Goal: Answer question/provide support: Share knowledge or assist other users

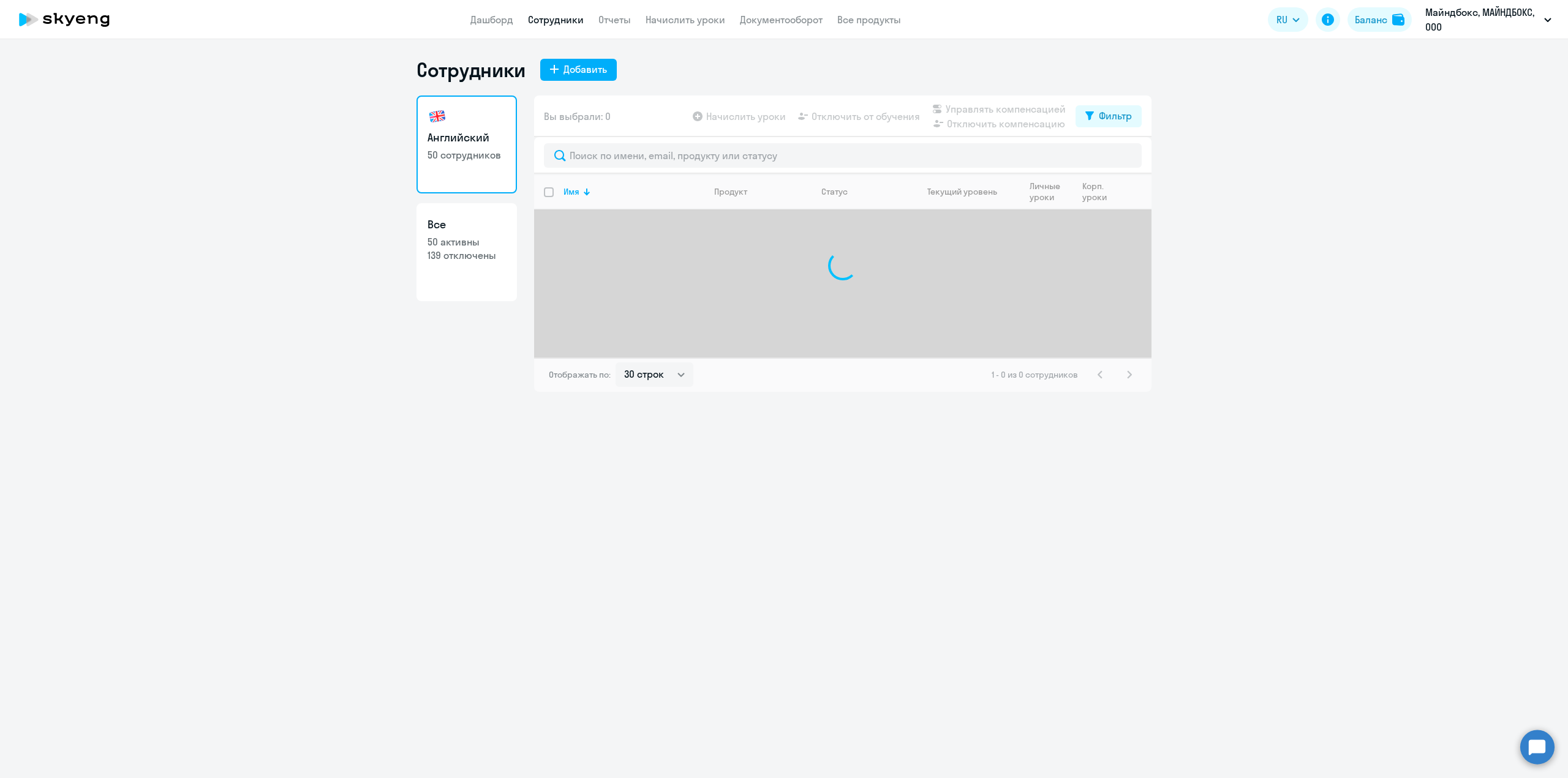
select select "30"
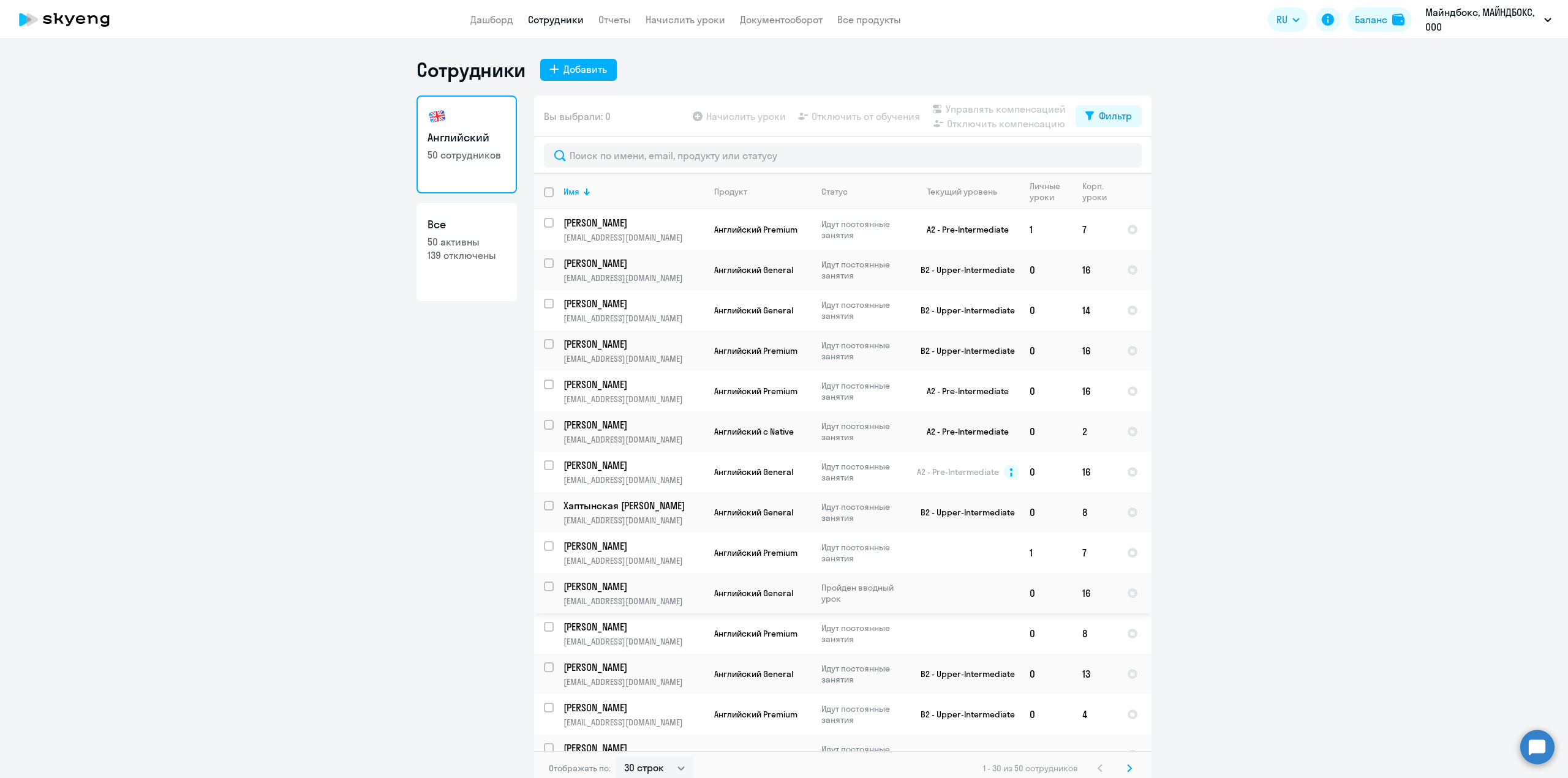
click at [967, 582] on td at bounding box center [963, 593] width 114 height 41
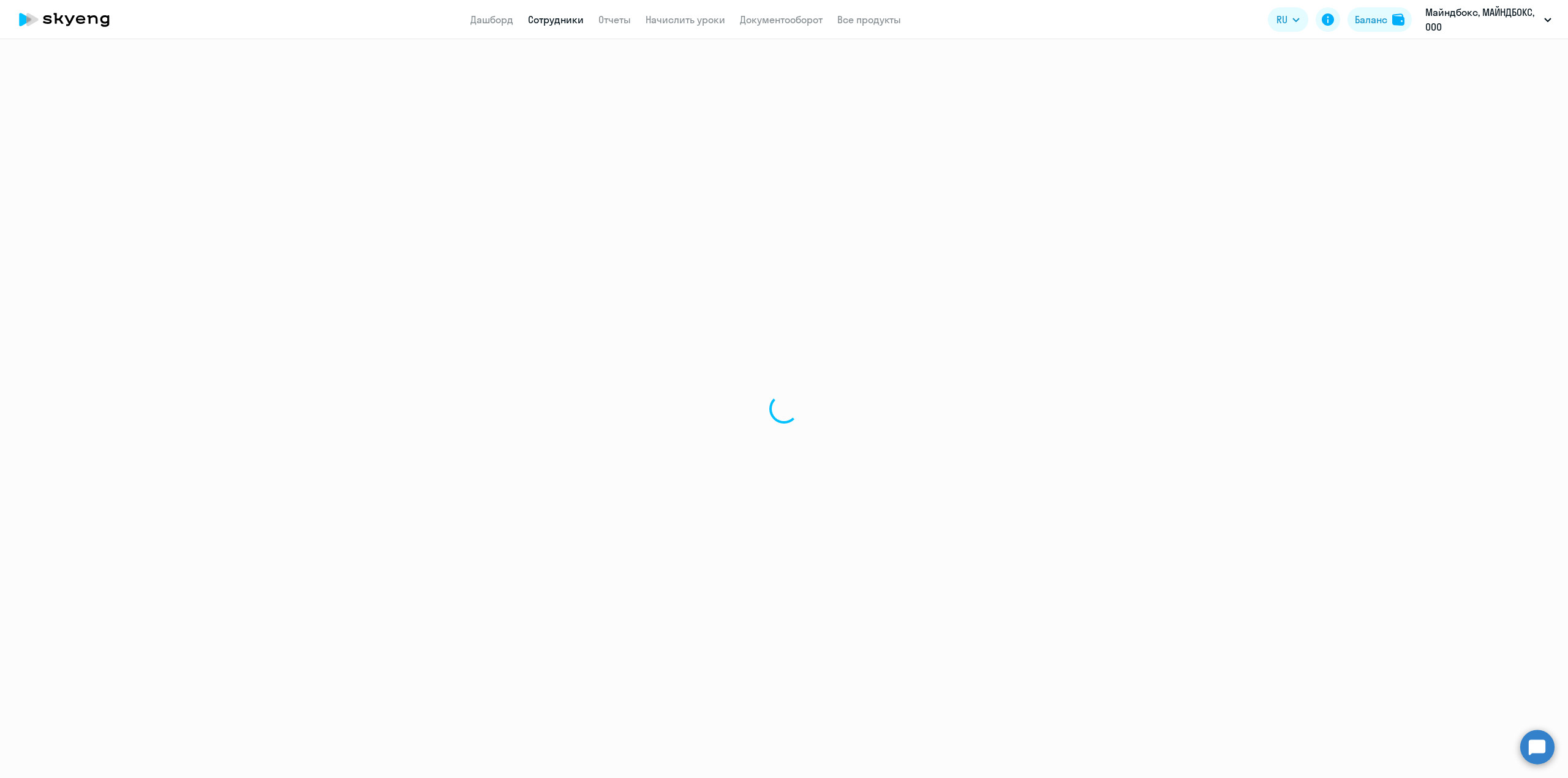
select select "english"
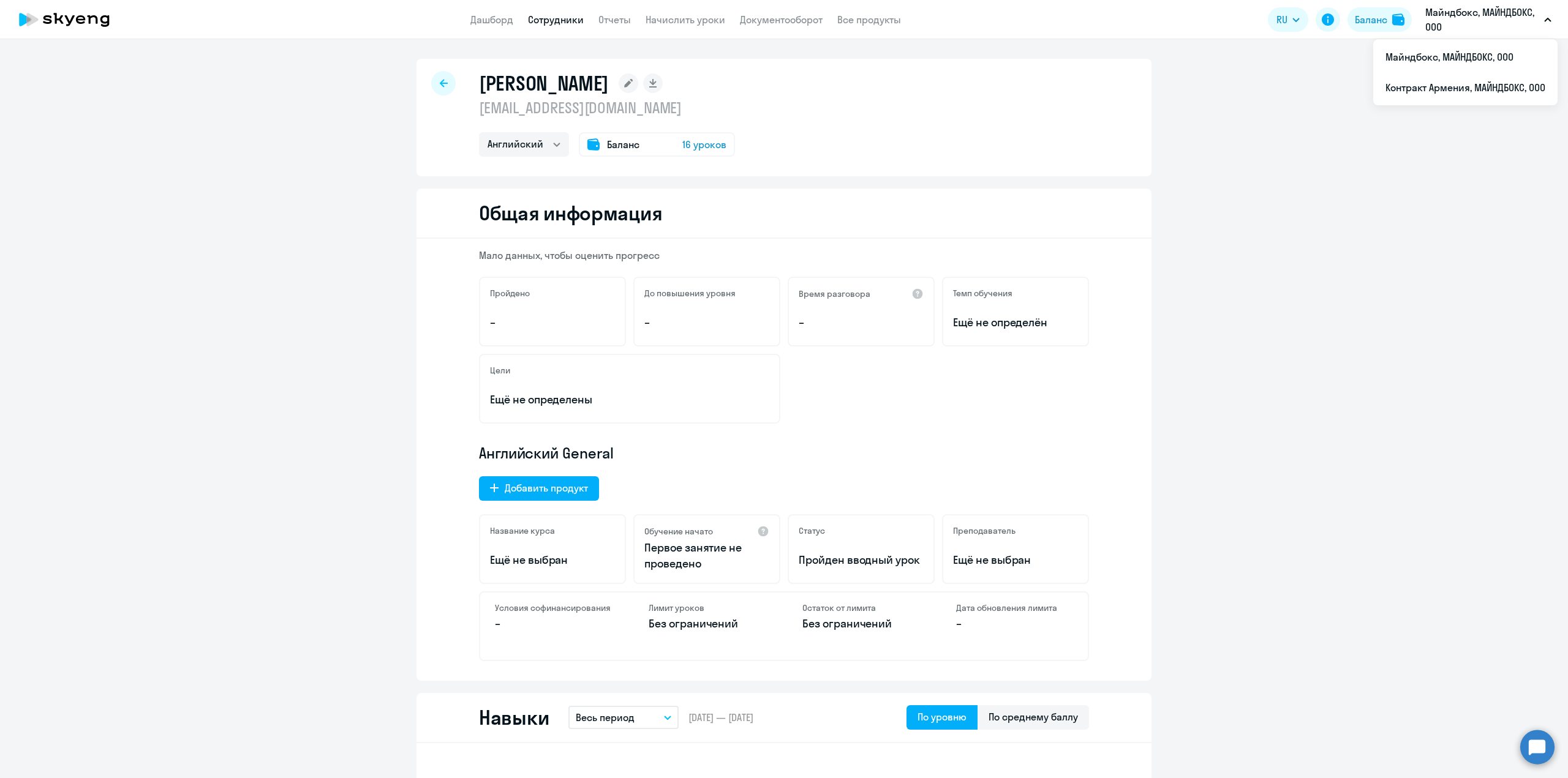
click at [1532, 752] on circle at bounding box center [1537, 747] width 34 height 34
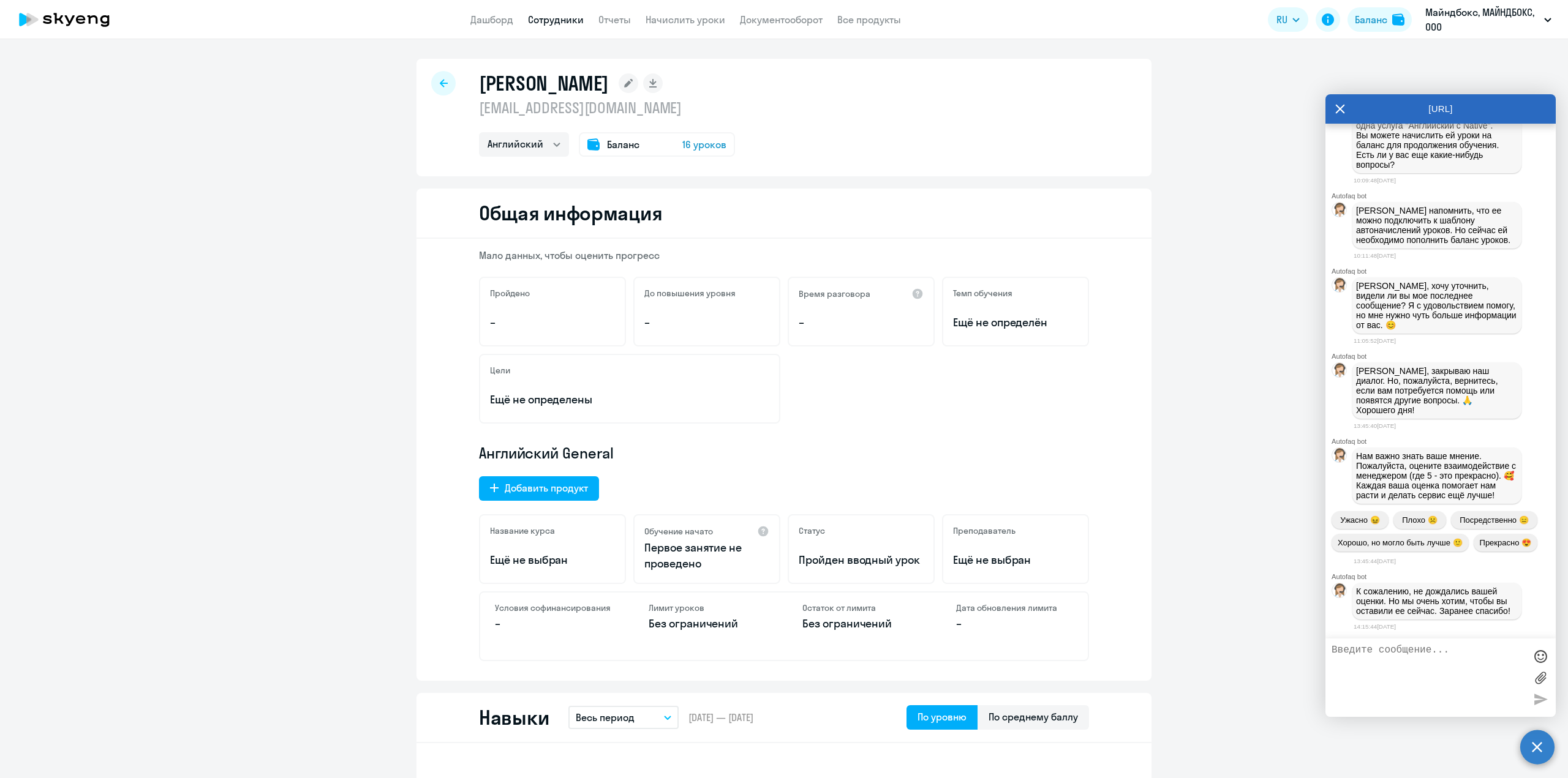
scroll to position [1696, 0]
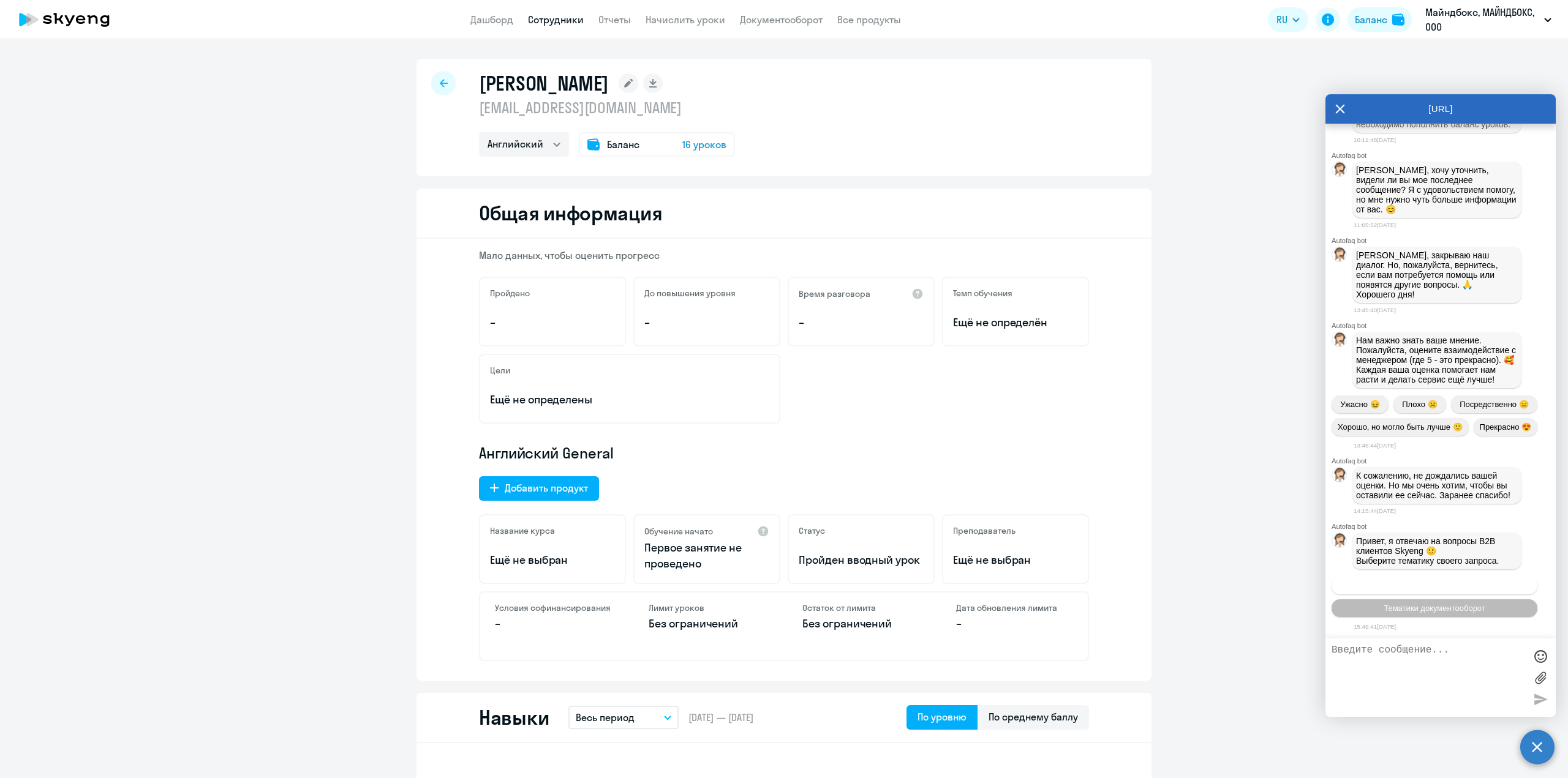
click at [1370, 583] on button "Операционное сопровождение" at bounding box center [1434, 586] width 206 height 17
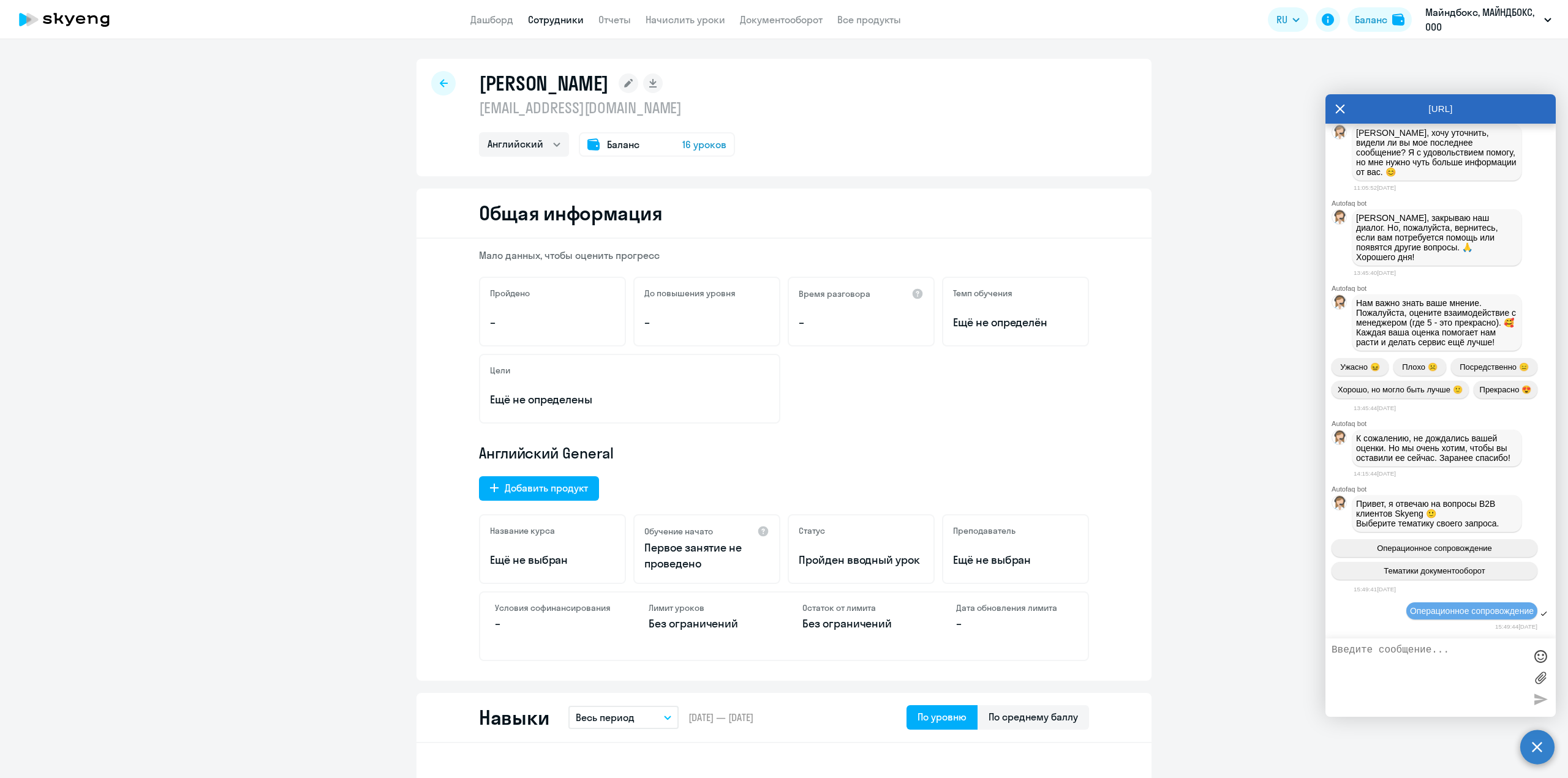
scroll to position [1808, 0]
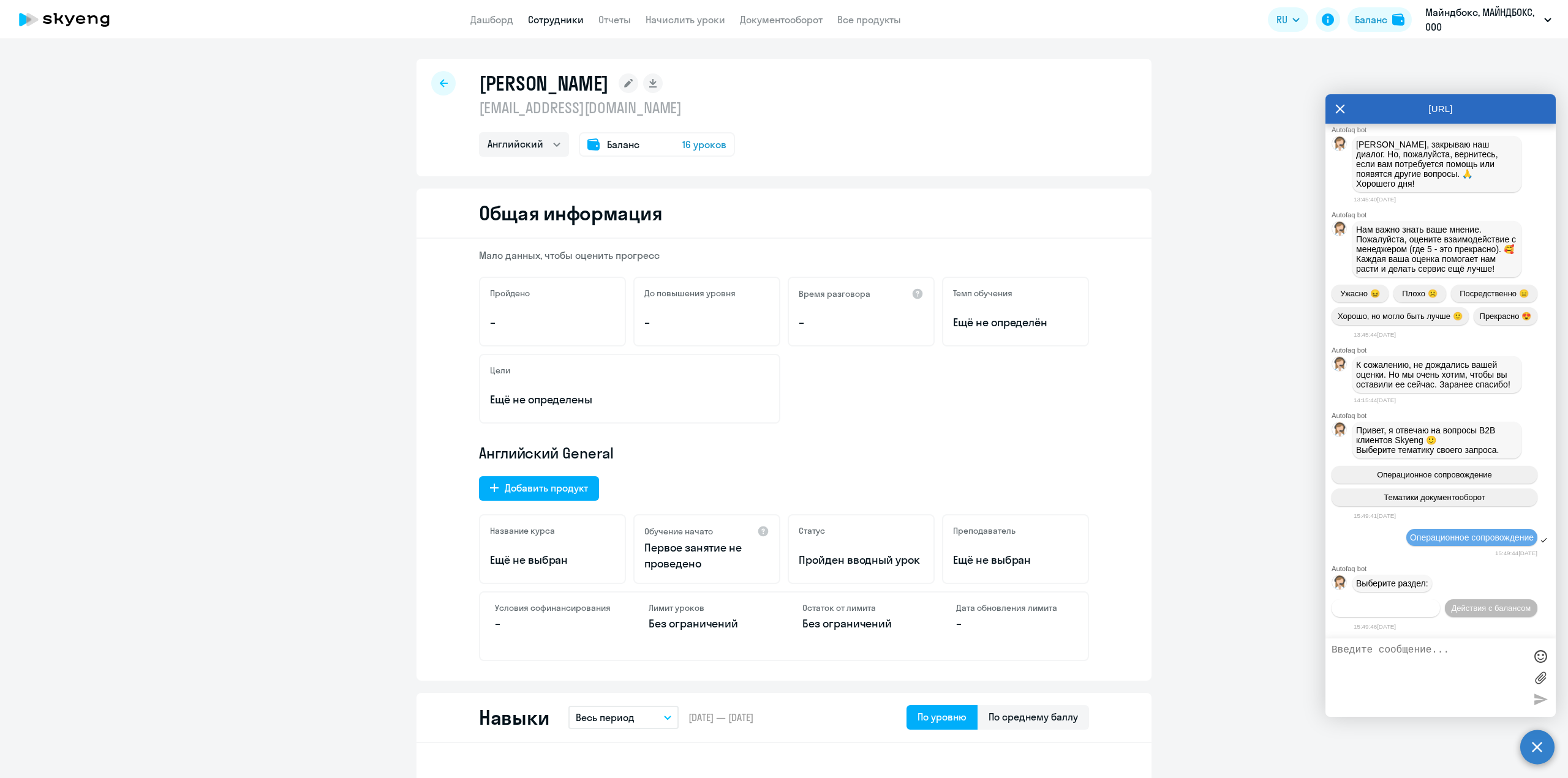
click at [1425, 609] on span "Действия по сотрудникам" at bounding box center [1386, 608] width 95 height 9
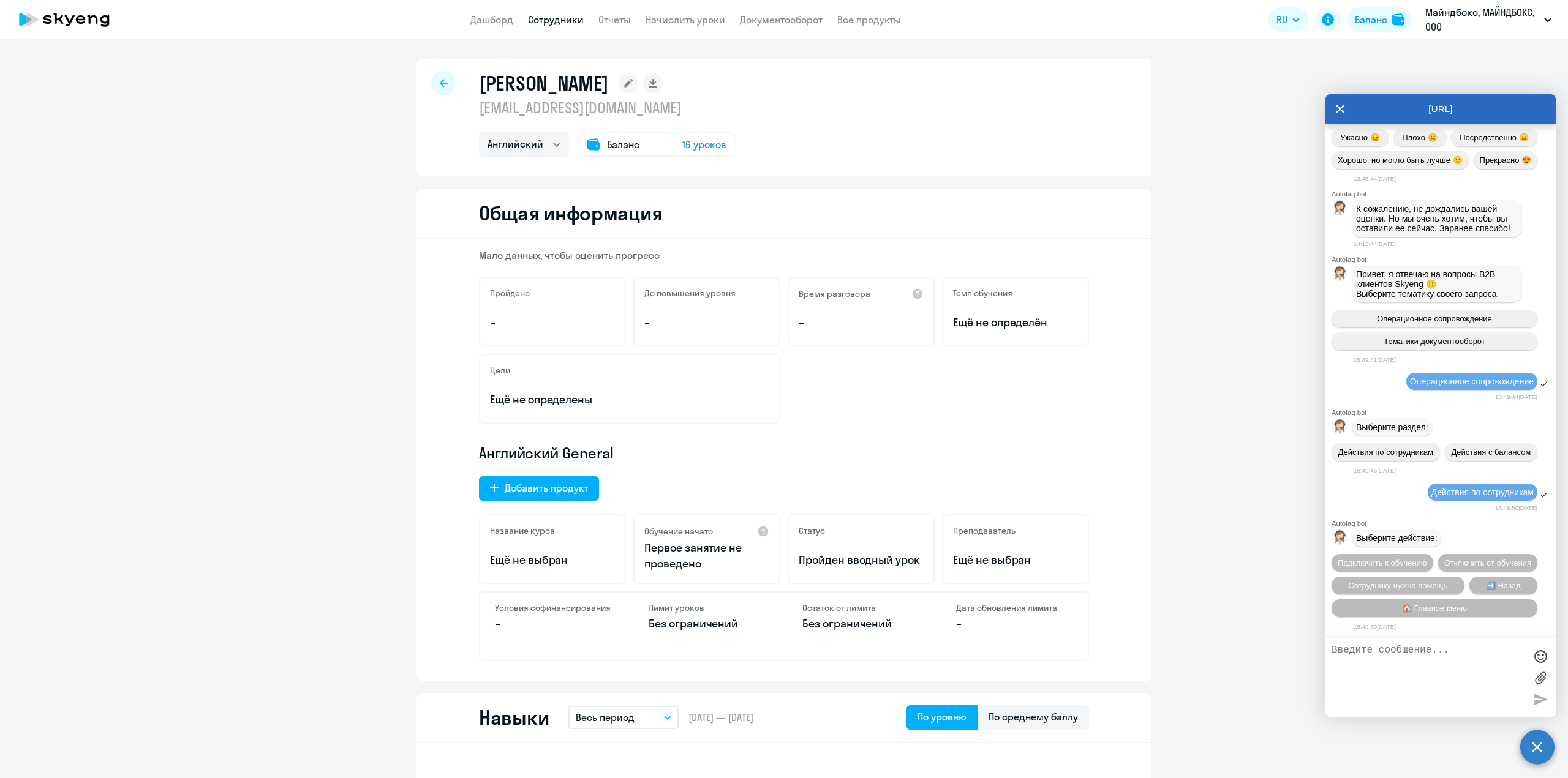
scroll to position [1989, 0]
click at [1408, 583] on span "Сотруднику нужна помощь" at bounding box center [1397, 586] width 99 height 9
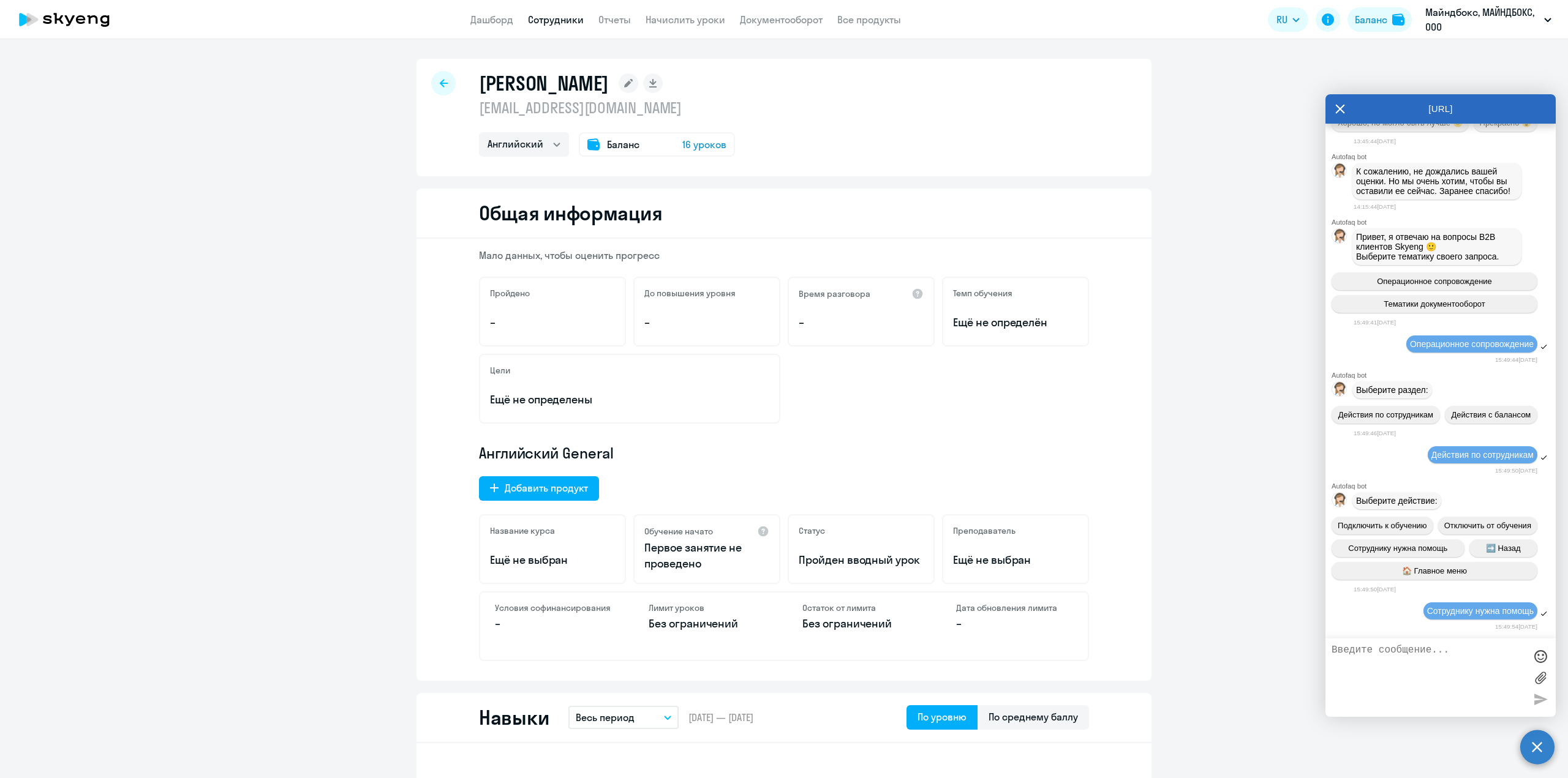
scroll to position [2413, 0]
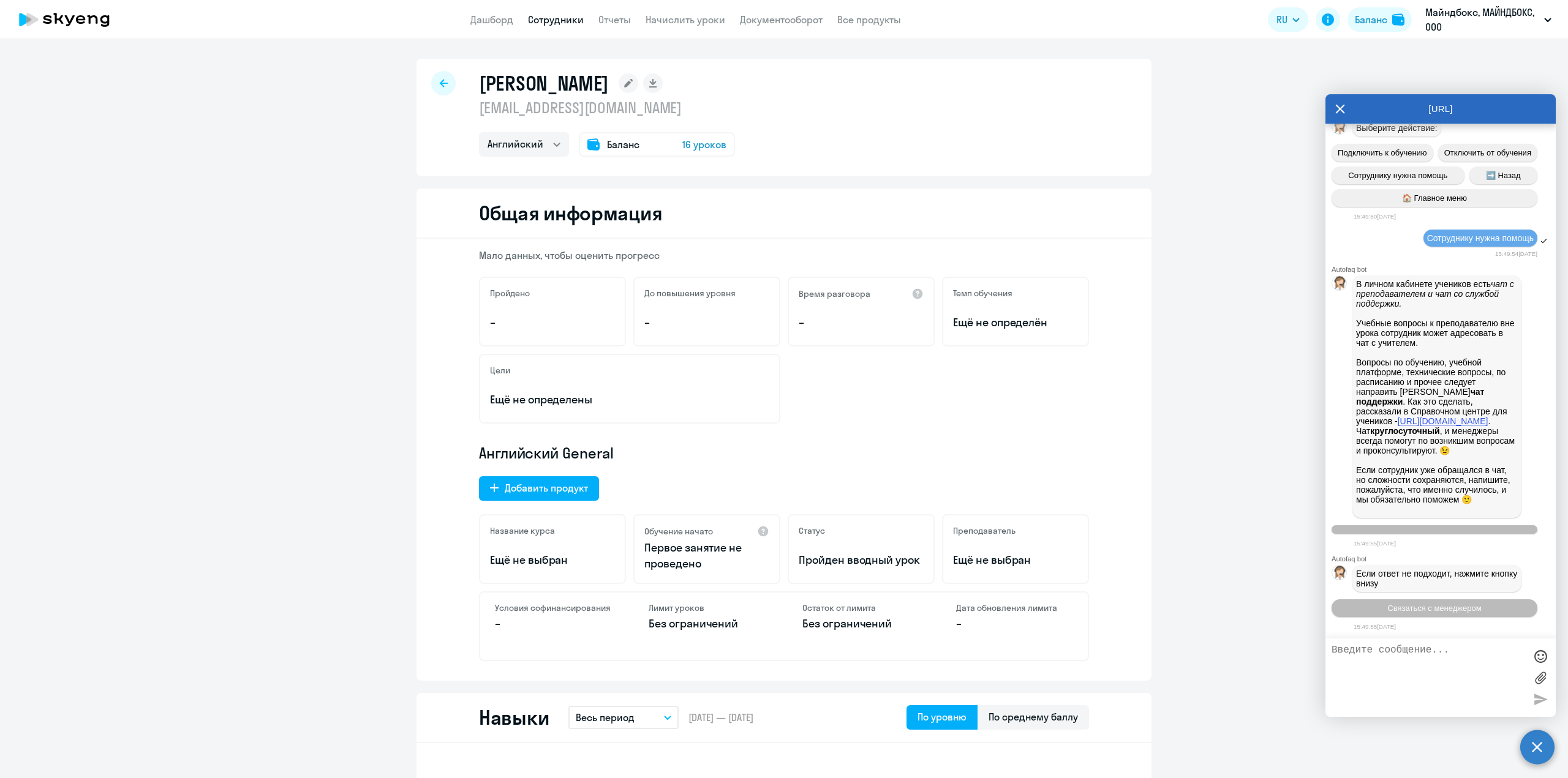
click at [1402, 416] on link "[URL][DOMAIN_NAME]" at bounding box center [1443, 421] width 91 height 10
click at [1434, 608] on span "Связаться с менеджером" at bounding box center [1434, 608] width 94 height 9
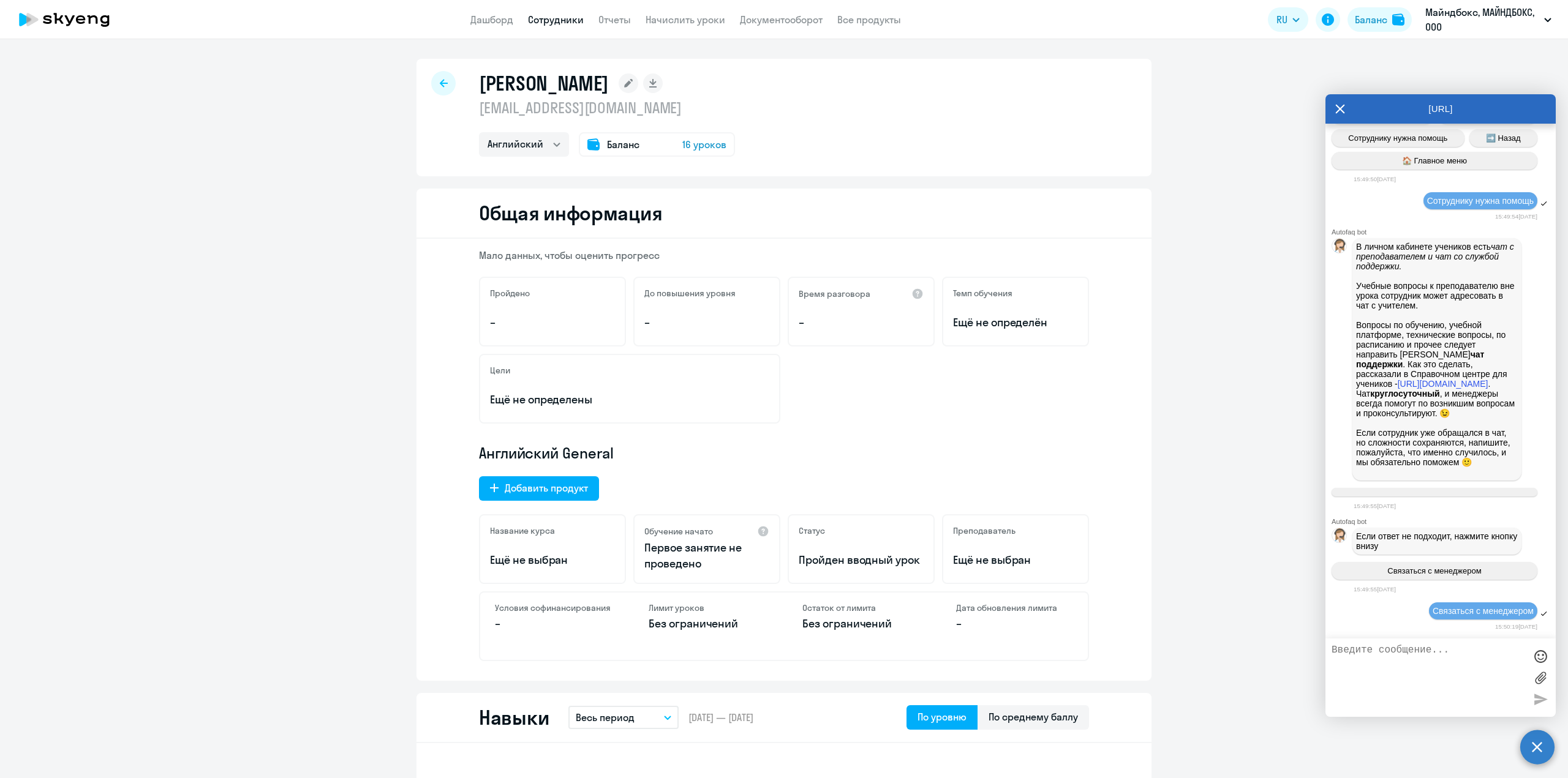
scroll to position [2449, 0]
click at [1374, 657] on textarea at bounding box center [1429, 678] width 194 height 66
type textarea "L"
drag, startPoint x: 617, startPoint y: 78, endPoint x: 473, endPoint y: 79, distance: 144.0
click at [473, 79] on div "[PERSON_NAME] [EMAIL_ADDRESS][DOMAIN_NAME] Английский Баланс 16 уроков" at bounding box center [784, 117] width 735 height 117
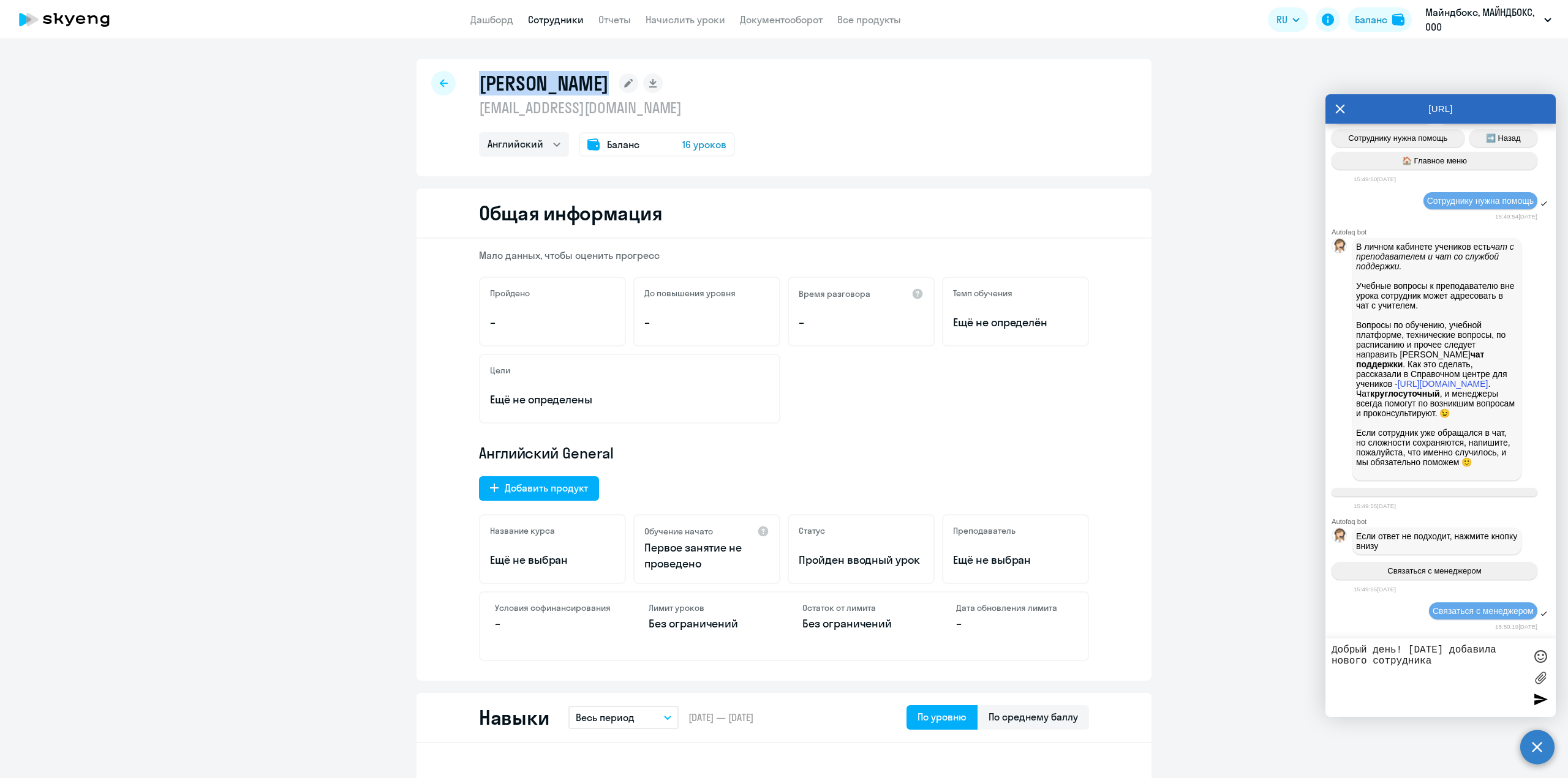
copy h1 "[PERSON_NAME]"
click at [1451, 661] on textarea "Добрый день! [DATE] добавила нового сотрудника" at bounding box center [1429, 678] width 194 height 66
paste textarea "[PERSON_NAME]"
click at [1372, 693] on textarea "Добрый день! [DATE] добавила нового сотрудника [PERSON_NAME], но он говорит, чт…" at bounding box center [1429, 678] width 194 height 66
type textarea "Добрый день! [DATE] добавила нового сотрудника [PERSON_NAME], но он говорит, чт…"
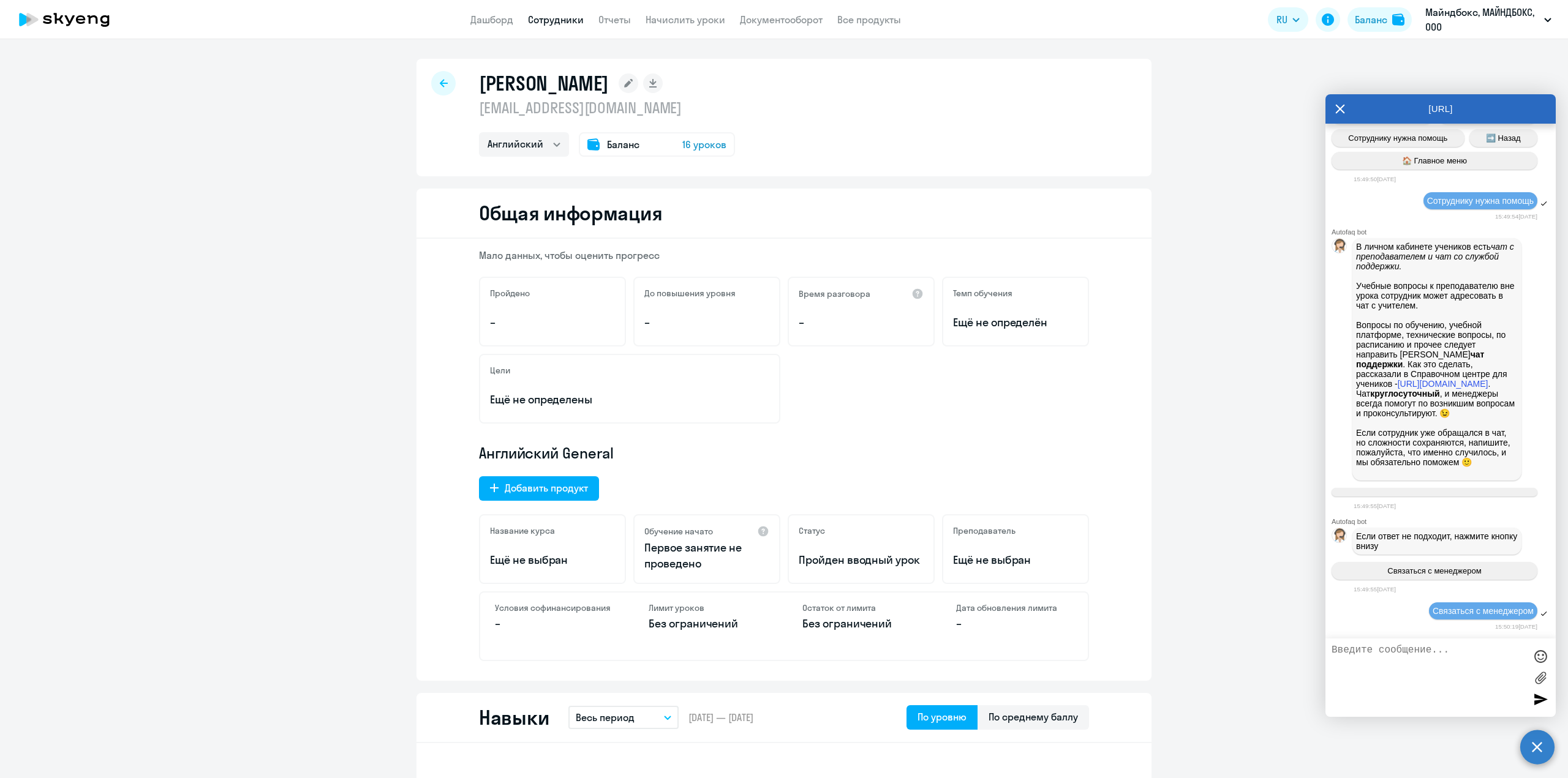
scroll to position [2526, 0]
